Goal: Task Accomplishment & Management: Use online tool/utility

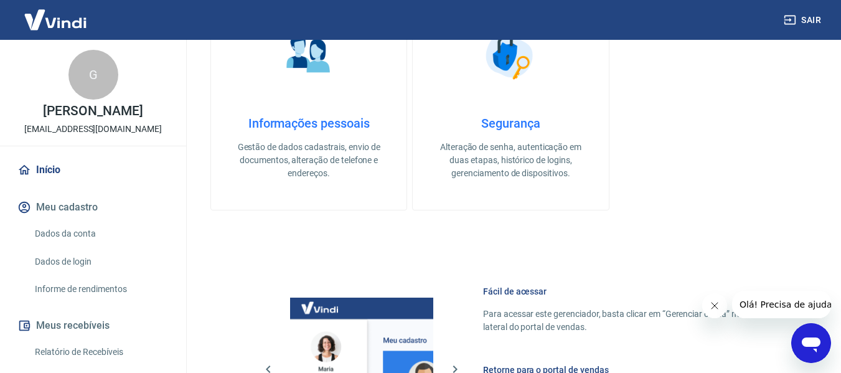
scroll to position [249, 0]
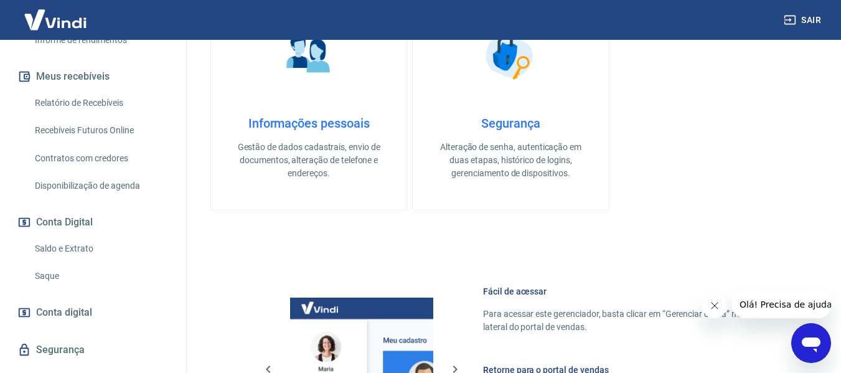
click at [64, 260] on link "Saldo e Extrato" at bounding box center [100, 249] width 141 height 26
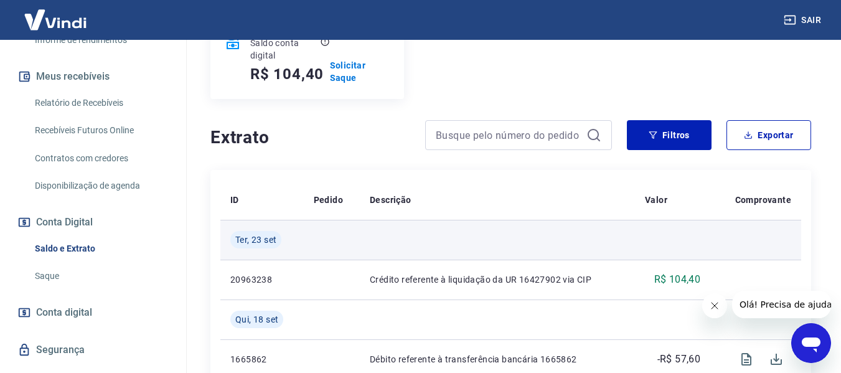
scroll to position [187, 0]
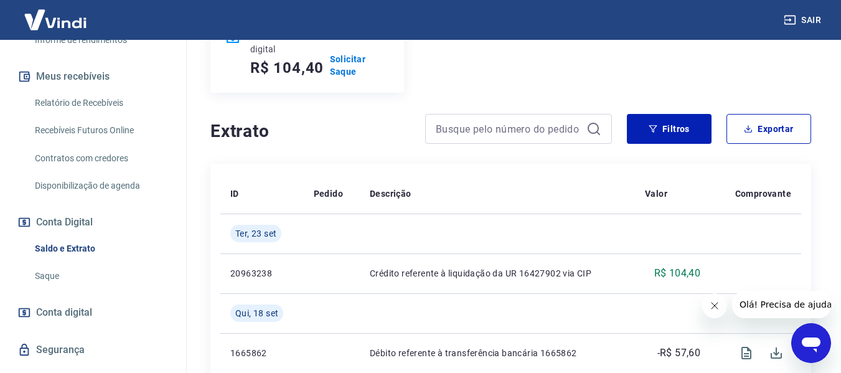
click at [58, 285] on link "Saque" at bounding box center [100, 276] width 141 height 26
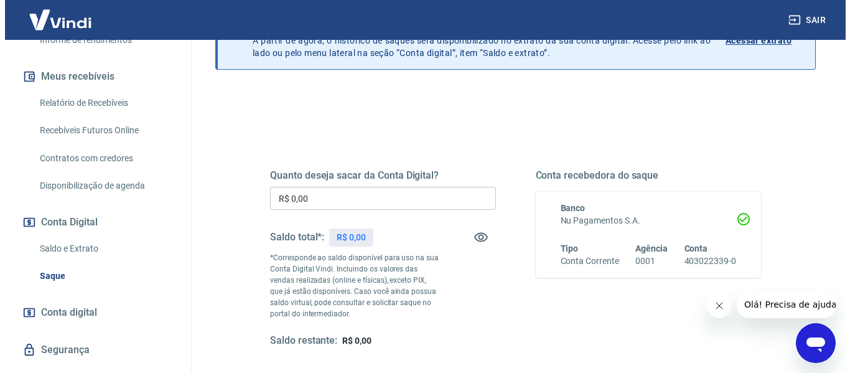
scroll to position [187, 0]
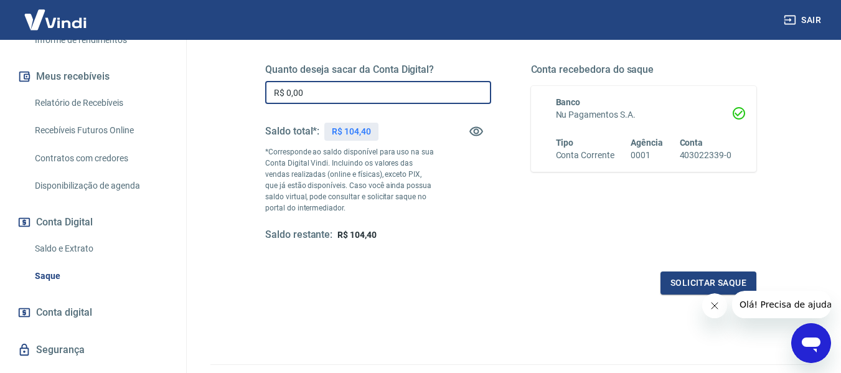
click at [363, 98] on input "R$ 0,00" at bounding box center [378, 92] width 226 height 23
type input "R$ 104,40"
click at [687, 285] on button "Solicitar saque" at bounding box center [708, 282] width 96 height 23
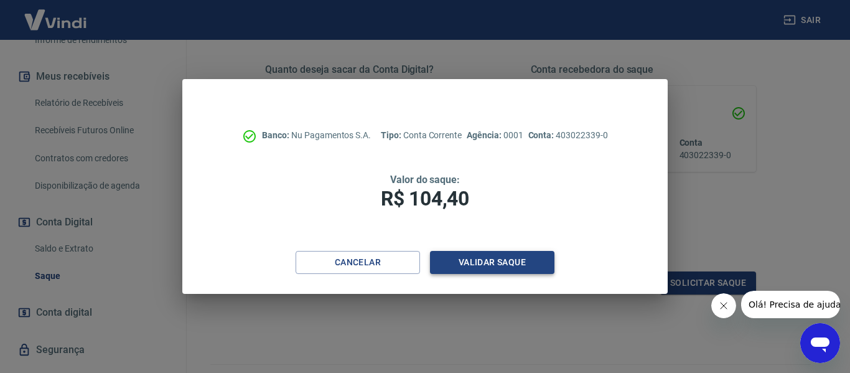
click at [470, 259] on button "Validar saque" at bounding box center [492, 262] width 124 height 23
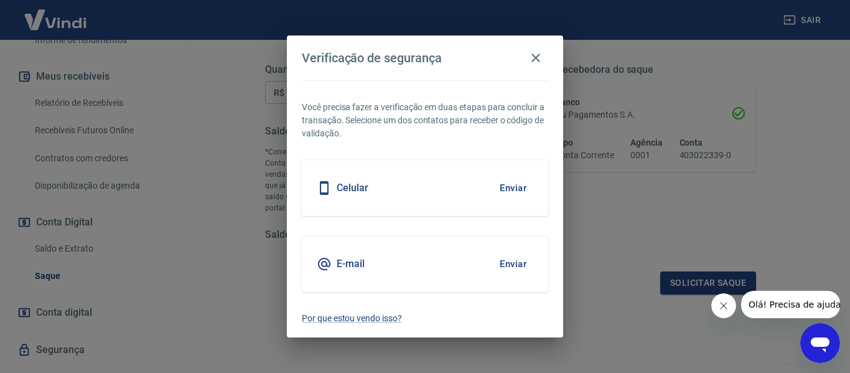
click at [508, 190] on button "Enviar" at bounding box center [513, 188] width 40 height 26
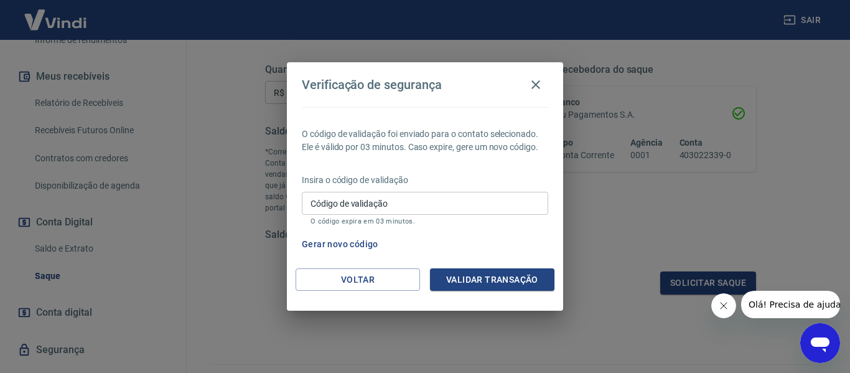
click at [478, 204] on input "Código de validação" at bounding box center [425, 203] width 246 height 23
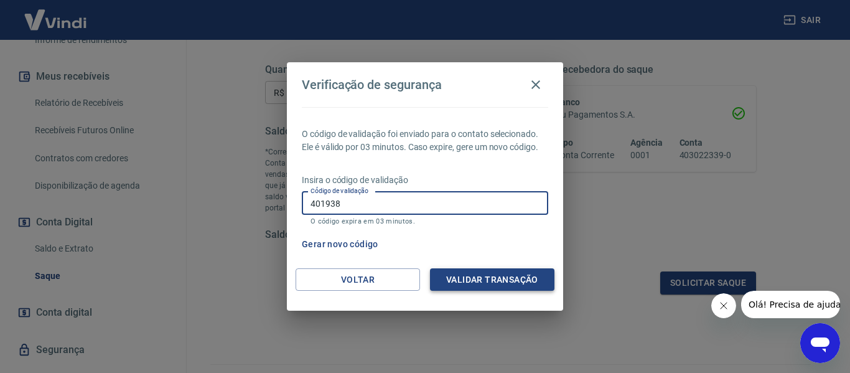
type input "401938"
click at [485, 283] on button "Validar transação" at bounding box center [492, 279] width 124 height 23
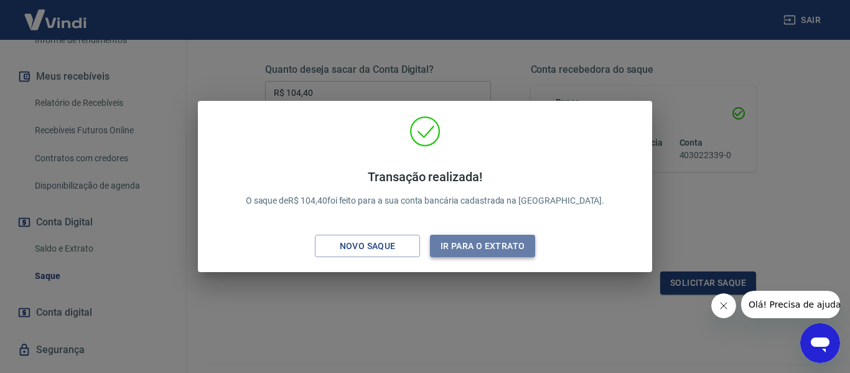
click at [447, 249] on button "Ir para o extrato" at bounding box center [482, 246] width 105 height 23
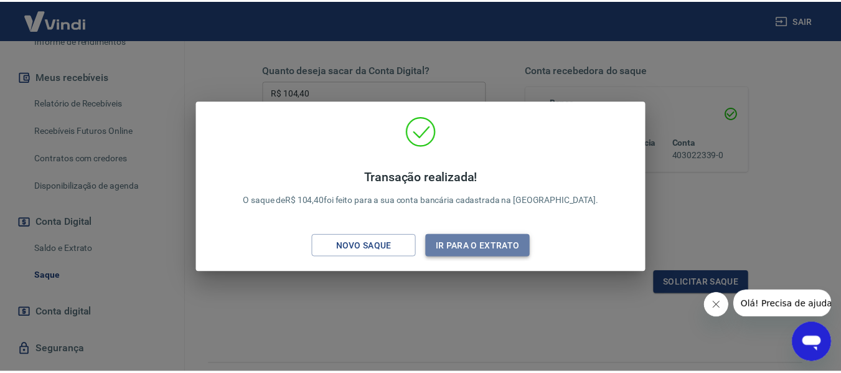
scroll to position [213, 0]
